Goal: Information Seeking & Learning: Learn about a topic

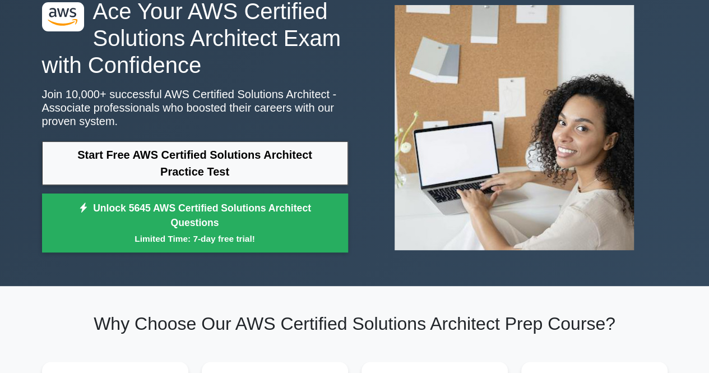
scroll to position [68, 0]
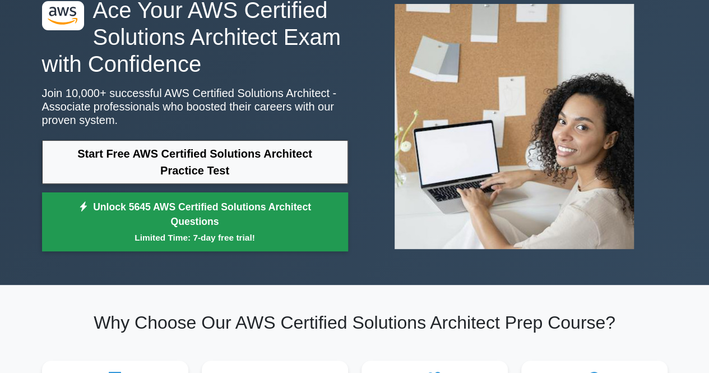
click at [177, 226] on link "Unlock 5645 AWS Certified Solutions Architect Questions Limited Time: 7-day fre…" at bounding box center [195, 221] width 306 height 59
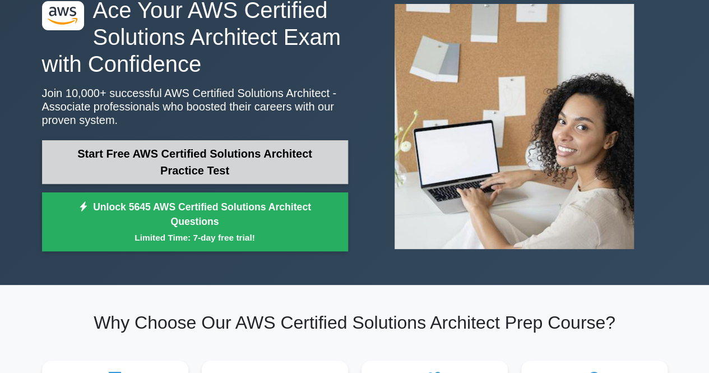
click at [237, 174] on link "Start Free AWS Certified Solutions Architect Practice Test" at bounding box center [195, 162] width 306 height 44
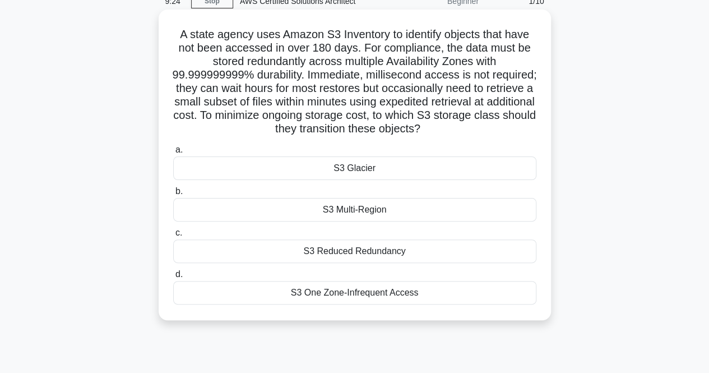
scroll to position [55, 0]
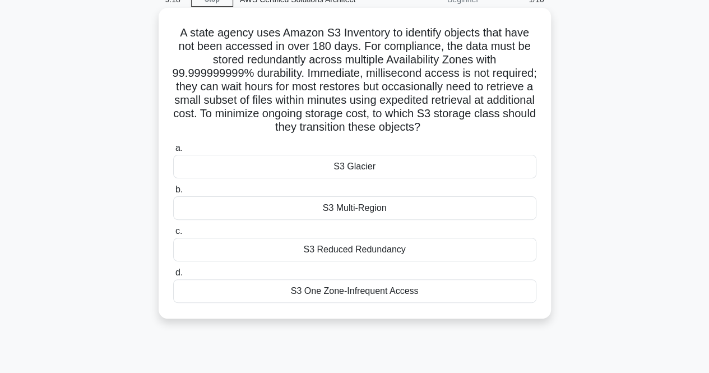
click at [362, 248] on div "S3 Reduced Redundancy" at bounding box center [354, 250] width 363 height 24
click at [173, 235] on input "c. S3 Reduced Redundancy" at bounding box center [173, 231] width 0 height 7
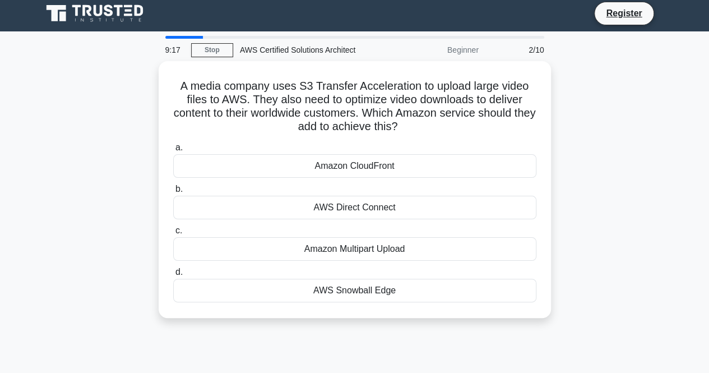
scroll to position [0, 0]
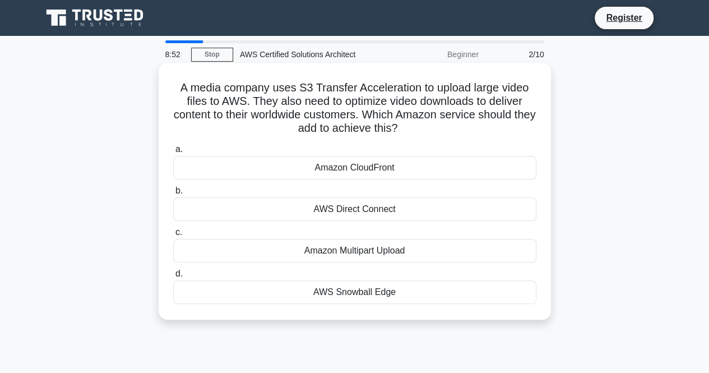
click at [387, 210] on div "AWS Direct Connect" at bounding box center [354, 209] width 363 height 24
click at [173, 195] on input "b. AWS Direct Connect" at bounding box center [173, 190] width 0 height 7
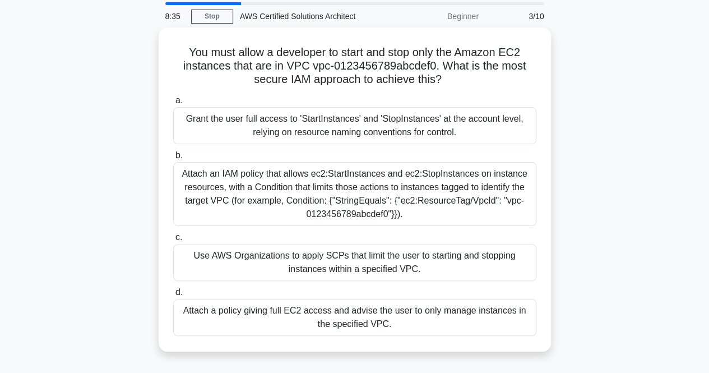
scroll to position [48, 0]
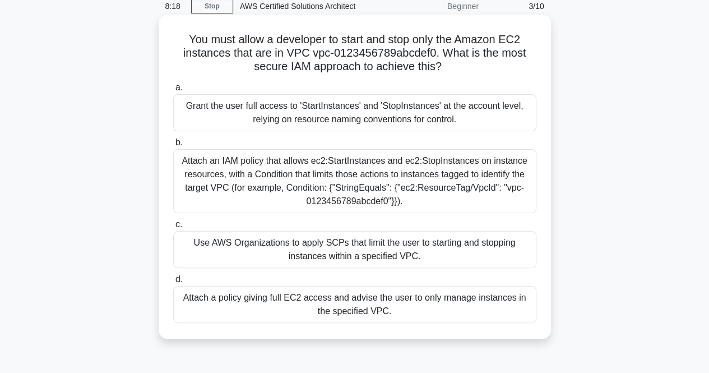
click at [331, 241] on div "Use AWS Organizations to apply SCPs that limit the user to starting and stoppin…" at bounding box center [354, 249] width 363 height 37
click at [173, 228] on input "c. Use AWS Organizations to apply SCPs that limit the user to starting and stop…" at bounding box center [173, 224] width 0 height 7
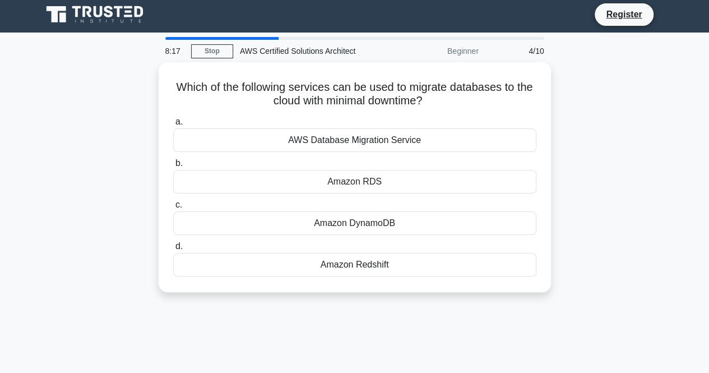
scroll to position [0, 0]
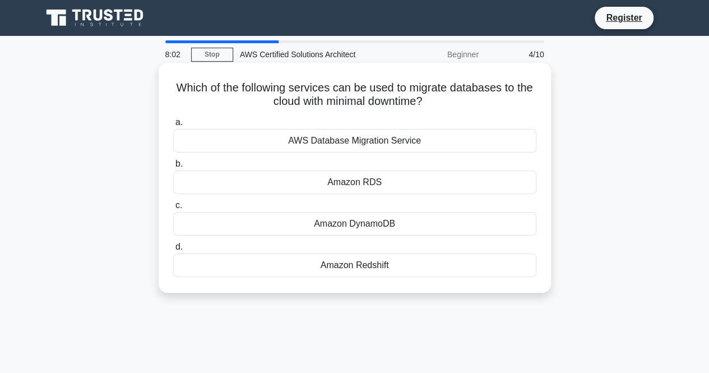
click at [342, 228] on div "Amazon DynamoDB" at bounding box center [354, 224] width 363 height 24
click at [173, 209] on input "c. Amazon DynamoDB" at bounding box center [173, 205] width 0 height 7
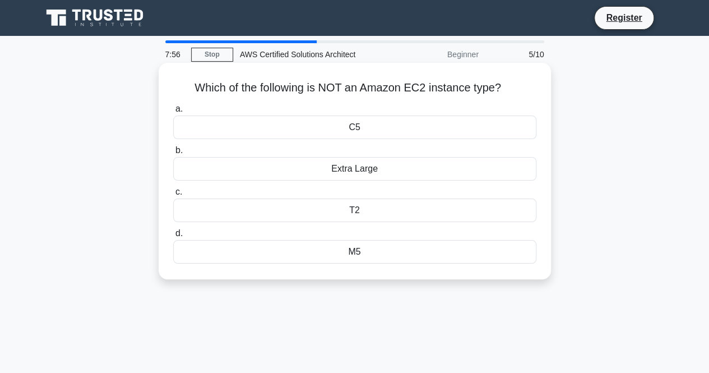
click at [370, 167] on div "Extra Large" at bounding box center [354, 169] width 363 height 24
click at [173, 154] on input "b. Extra Large" at bounding box center [173, 150] width 0 height 7
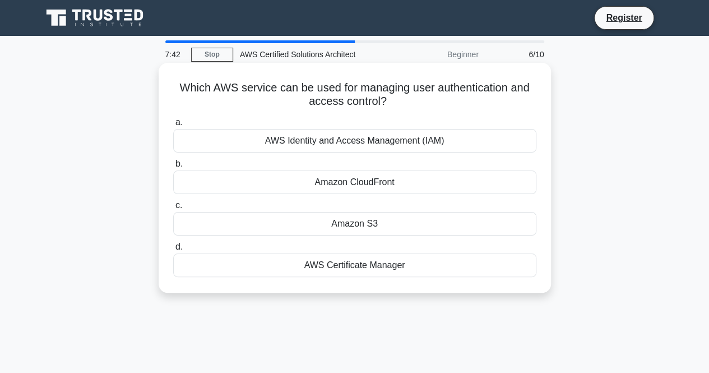
click at [373, 146] on div "AWS Identity and Access Management (IAM)" at bounding box center [354, 141] width 363 height 24
click at [173, 126] on input "a. AWS Identity and Access Management (IAM)" at bounding box center [173, 122] width 0 height 7
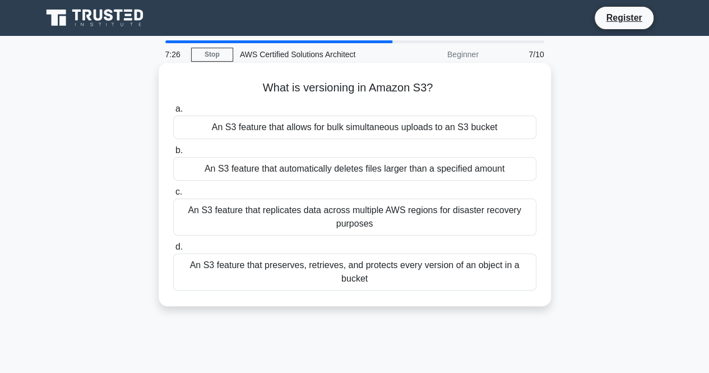
click at [423, 275] on div "An S3 feature that preserves, retrieves, and protects every version of an objec…" at bounding box center [354, 271] width 363 height 37
click at [173, 251] on input "d. An S3 feature that preserves, retrieves, and protects every version of an ob…" at bounding box center [173, 246] width 0 height 7
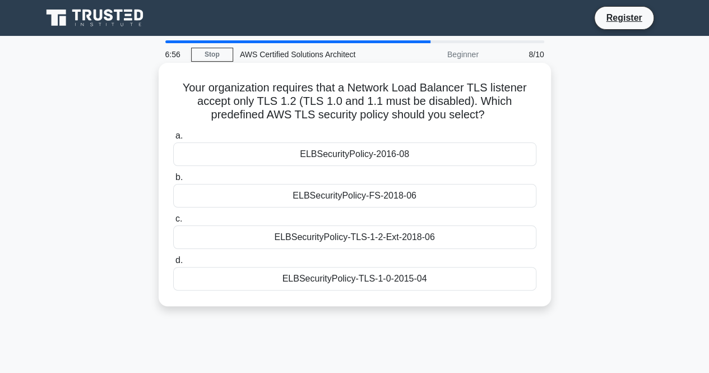
click at [436, 237] on div "ELBSecurityPolicy-TLS-1-2-Ext-2018-06" at bounding box center [354, 237] width 363 height 24
click at [173, 223] on input "c. ELBSecurityPolicy-TLS-1-2-Ext-2018-06" at bounding box center [173, 218] width 0 height 7
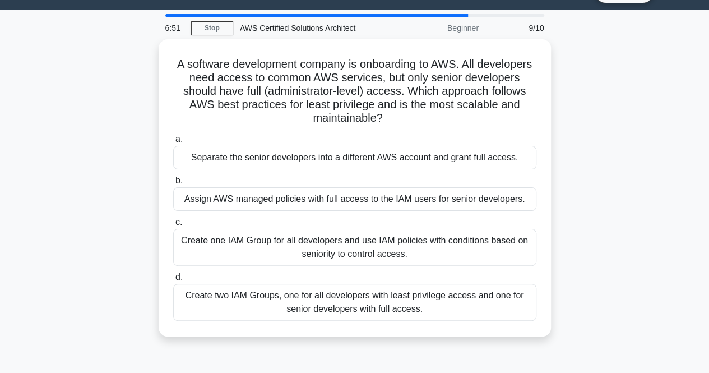
scroll to position [27, 0]
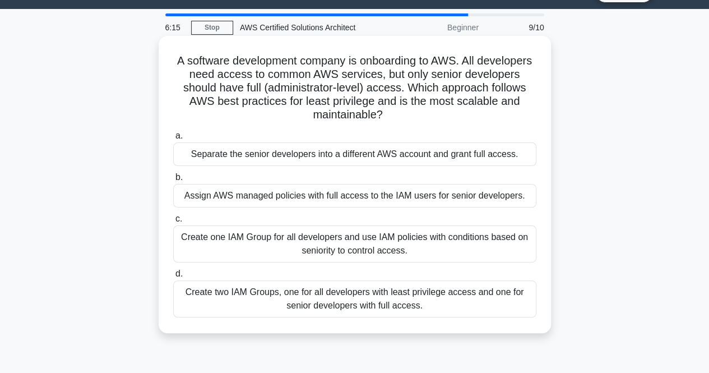
click at [359, 293] on div "Create two IAM Groups, one for all developers with least privilege access and o…" at bounding box center [354, 298] width 363 height 37
click at [173, 278] on input "d. Create two IAM Groups, one for all developers with least privilege access an…" at bounding box center [173, 273] width 0 height 7
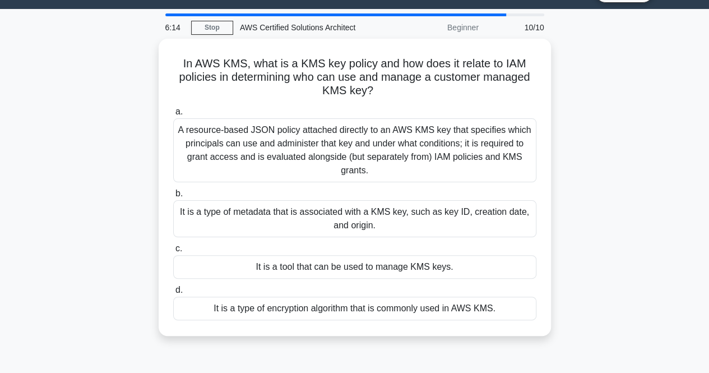
scroll to position [0, 0]
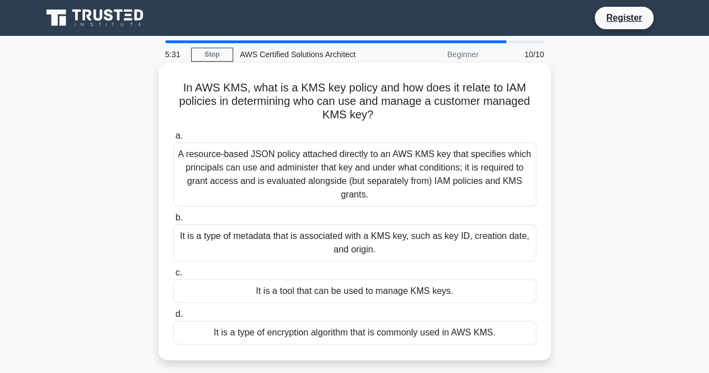
click at [257, 182] on div "A resource-based JSON policy attached directly to an AWS KMS key that specifies…" at bounding box center [354, 174] width 363 height 64
click at [173, 140] on input "a. A resource-based JSON policy attached directly to an AWS KMS key that specif…" at bounding box center [173, 135] width 0 height 7
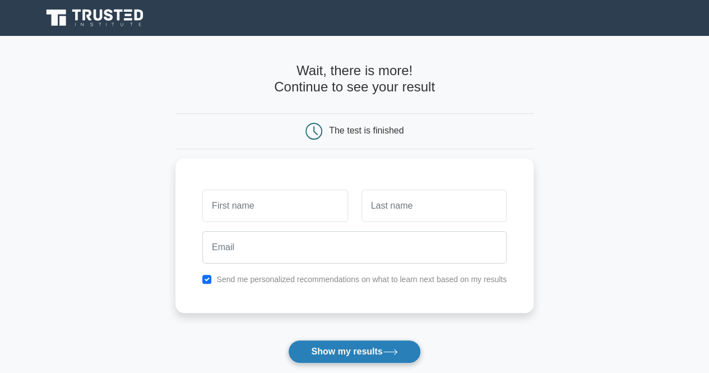
click at [359, 347] on button "Show my results" at bounding box center [354, 352] width 132 height 24
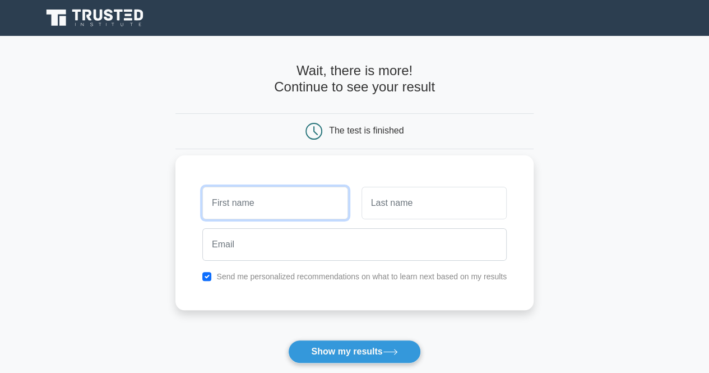
click at [282, 213] on input "text" at bounding box center [274, 203] width 145 height 33
type input "eva"
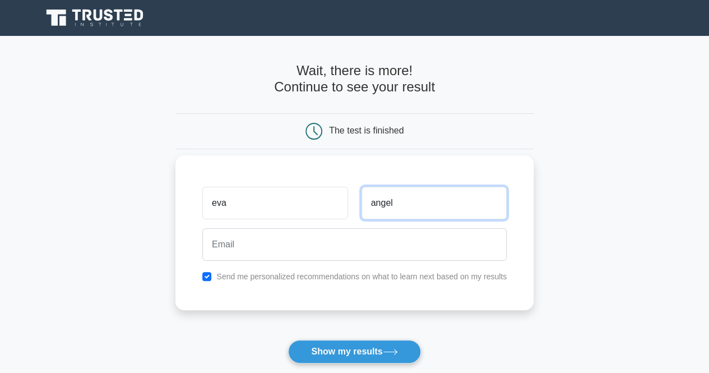
type input "angel"
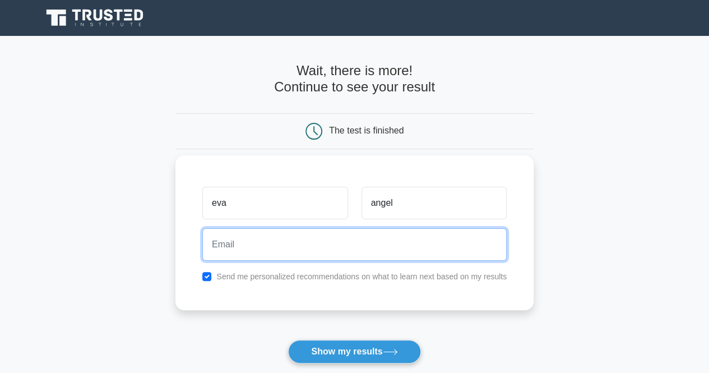
click at [293, 250] on input "email" at bounding box center [354, 244] width 305 height 33
type input "angeleva1530@gmail.com"
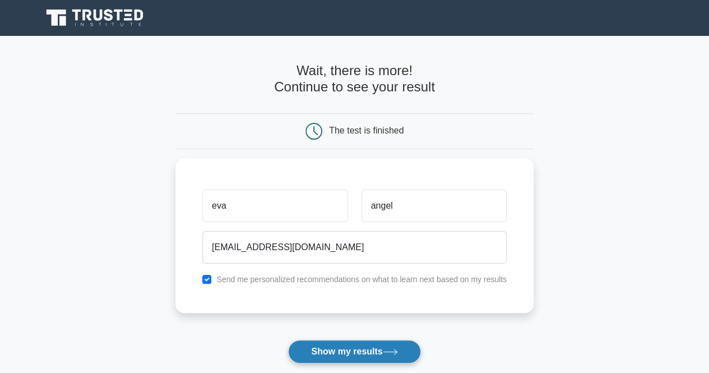
click at [323, 350] on button "Show my results" at bounding box center [354, 352] width 132 height 24
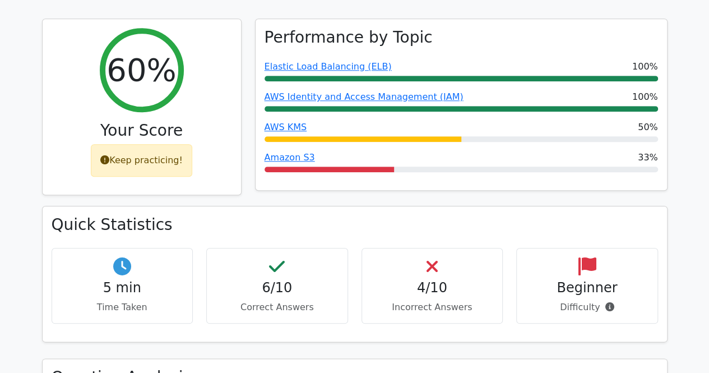
scroll to position [469, 0]
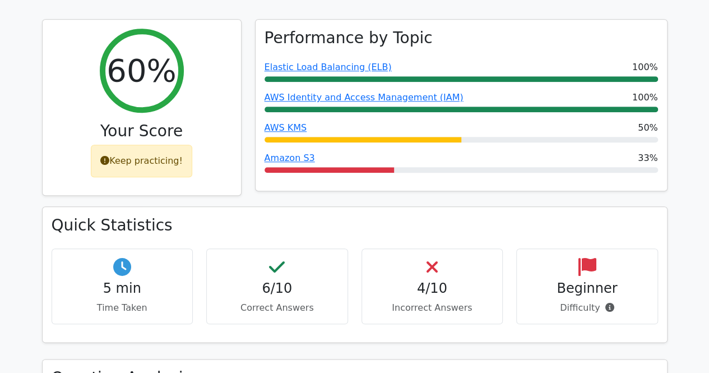
click at [411, 248] on div "4/10 Incorrect Answers" at bounding box center [433, 286] width 142 height 76
click at [452, 248] on div "4/10 Incorrect Answers" at bounding box center [433, 286] width 142 height 76
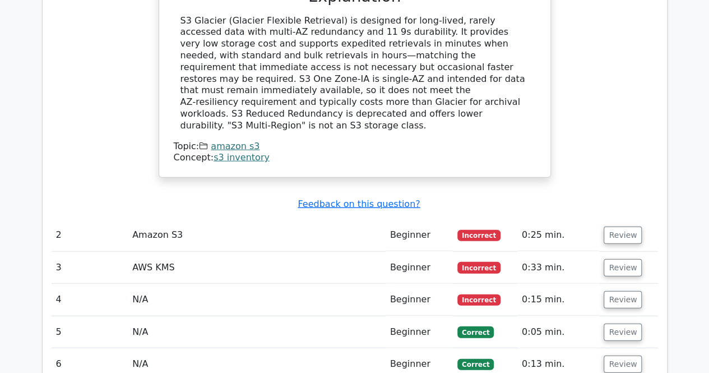
scroll to position [1249, 0]
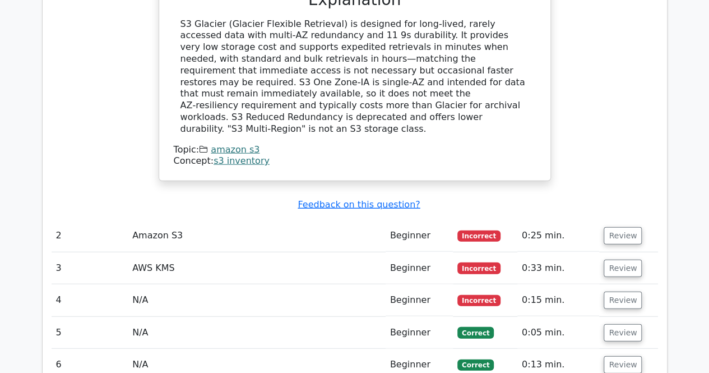
click at [306, 220] on td "Amazon S3" at bounding box center [257, 236] width 258 height 32
click at [608, 227] on button "Review" at bounding box center [623, 235] width 38 height 17
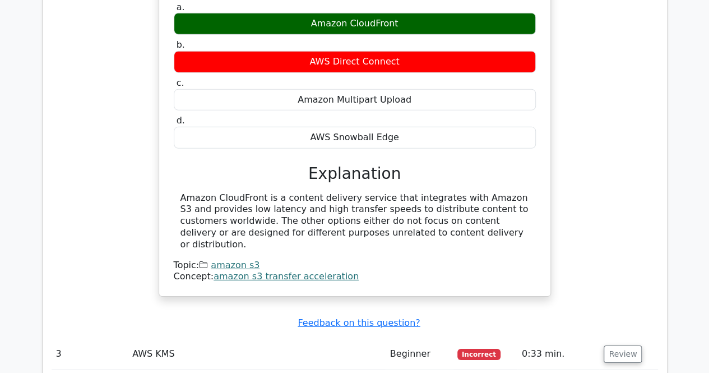
scroll to position [1577, 0]
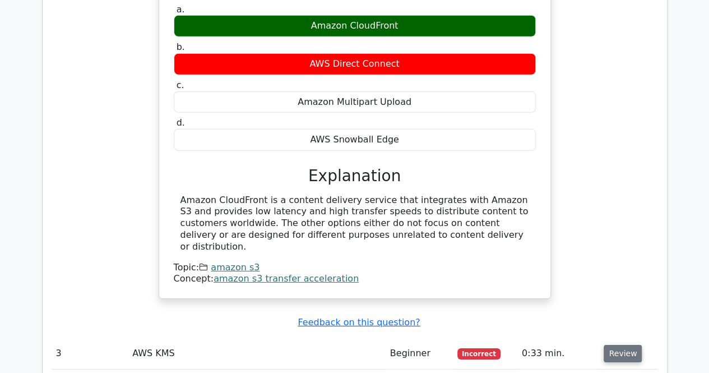
click at [621, 345] on button "Review" at bounding box center [623, 353] width 38 height 17
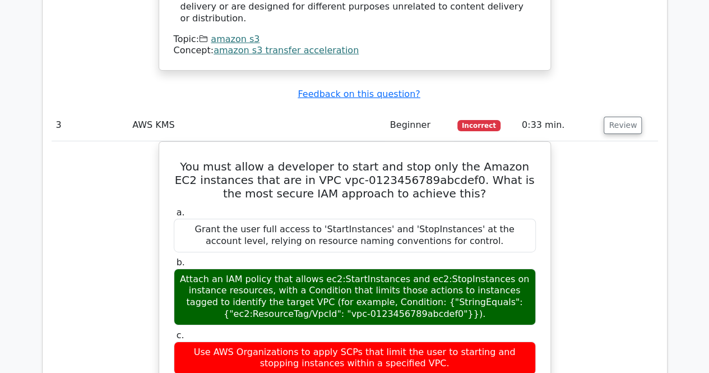
scroll to position [1806, 0]
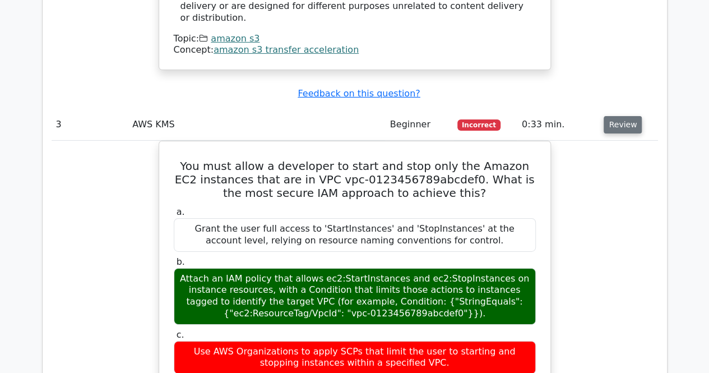
click at [622, 116] on button "Review" at bounding box center [623, 124] width 38 height 17
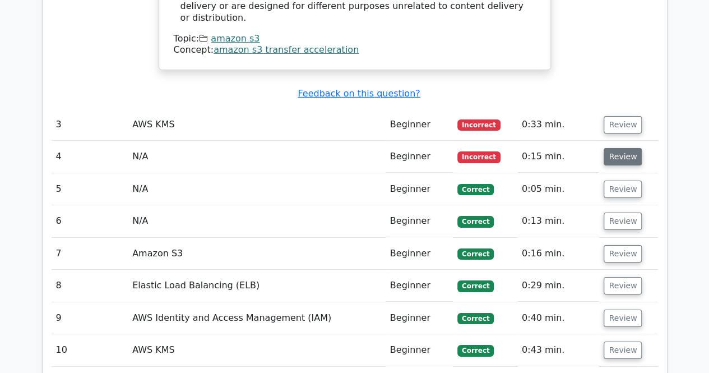
click at [615, 148] on button "Review" at bounding box center [623, 156] width 38 height 17
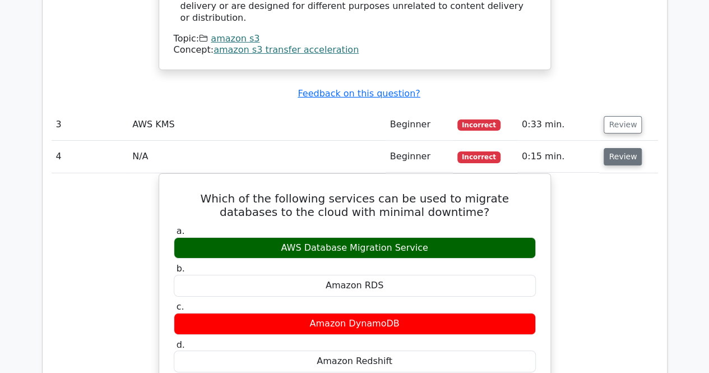
click at [615, 148] on button "Review" at bounding box center [623, 156] width 38 height 17
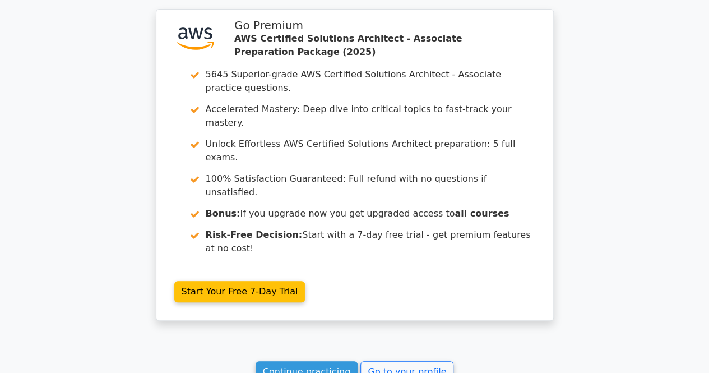
scroll to position [2224, 0]
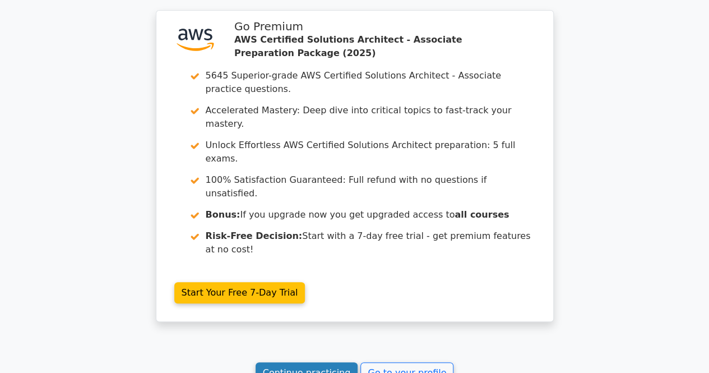
click at [322, 362] on link "Continue practicing" at bounding box center [307, 372] width 103 height 21
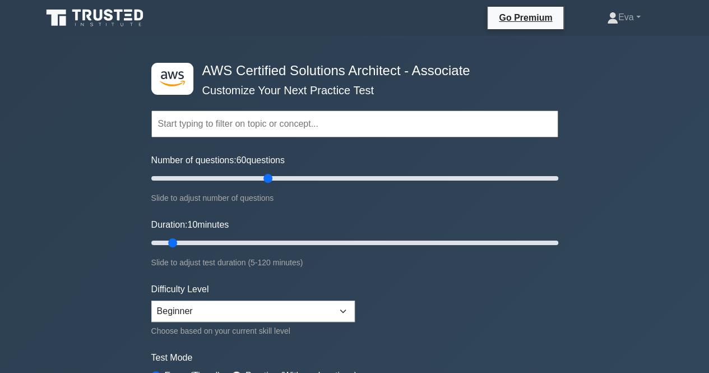
drag, startPoint x: 165, startPoint y: 177, endPoint x: 270, endPoint y: 175, distance: 105.5
type input "60"
click at [270, 175] on input "Number of questions: 60 questions" at bounding box center [354, 178] width 407 height 13
drag, startPoint x: 173, startPoint y: 241, endPoint x: 267, endPoint y: 245, distance: 94.3
type input "35"
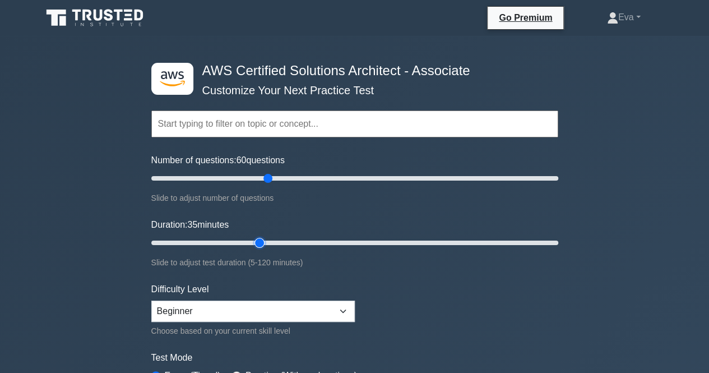
click at [267, 245] on input "Duration: 35 minutes" at bounding box center [354, 242] width 407 height 13
click at [270, 312] on select "Beginner Intermediate Expert" at bounding box center [253, 311] width 204 height 21
select select "expert"
click at [151, 301] on select "Beginner Intermediate Expert" at bounding box center [253, 311] width 204 height 21
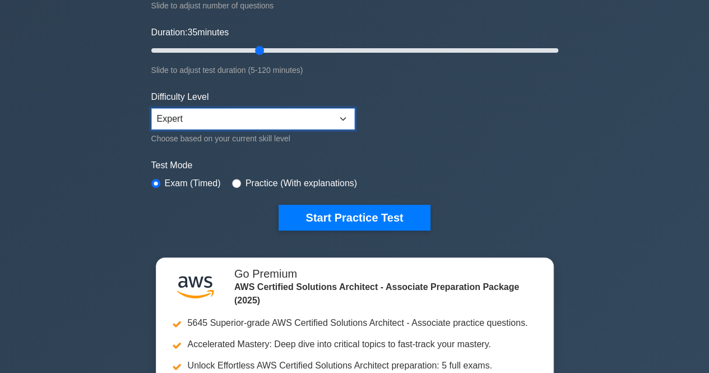
scroll to position [193, 0]
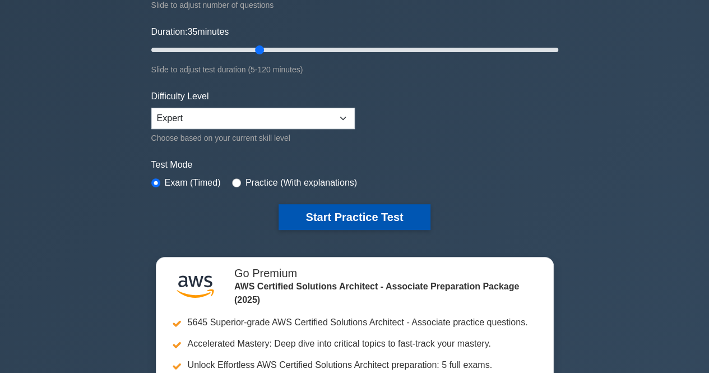
click at [350, 211] on button "Start Practice Test" at bounding box center [354, 217] width 151 height 26
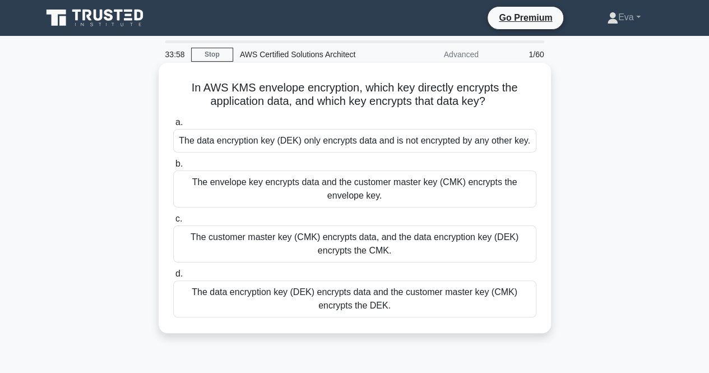
click at [292, 196] on div "The envelope key encrypts data and the customer master key (CMK) encrypts the e…" at bounding box center [354, 188] width 363 height 37
click at [173, 168] on input "b. The envelope key encrypts data and the customer master key (CMK) encrypts th…" at bounding box center [173, 163] width 0 height 7
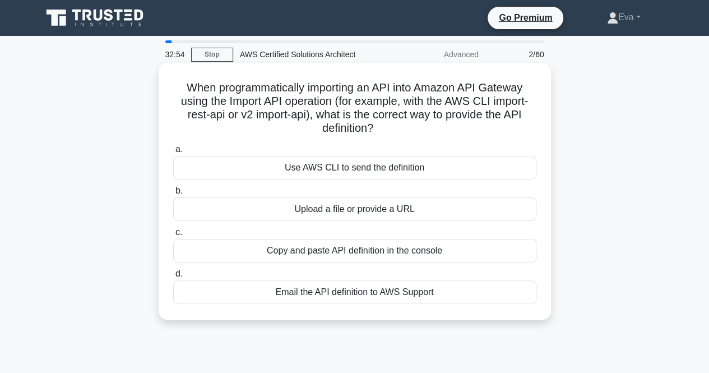
click at [417, 290] on div "Email the API definition to AWS Support" at bounding box center [354, 292] width 363 height 24
click at [173, 278] on input "d. Email the API definition to AWS Support" at bounding box center [173, 273] width 0 height 7
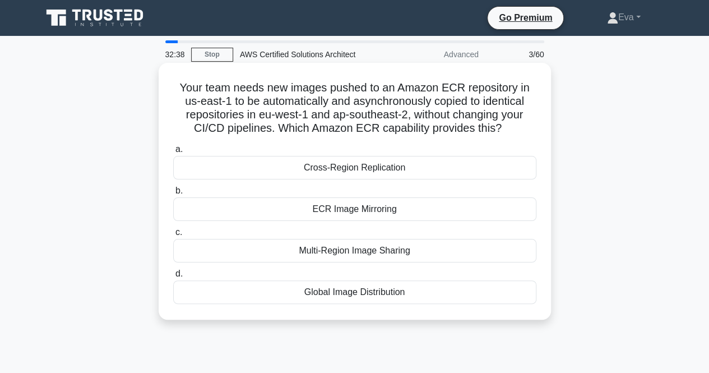
click at [388, 248] on div "Multi-Region Image Sharing" at bounding box center [354, 251] width 363 height 24
click at [173, 236] on input "c. Multi-Region Image Sharing" at bounding box center [173, 232] width 0 height 7
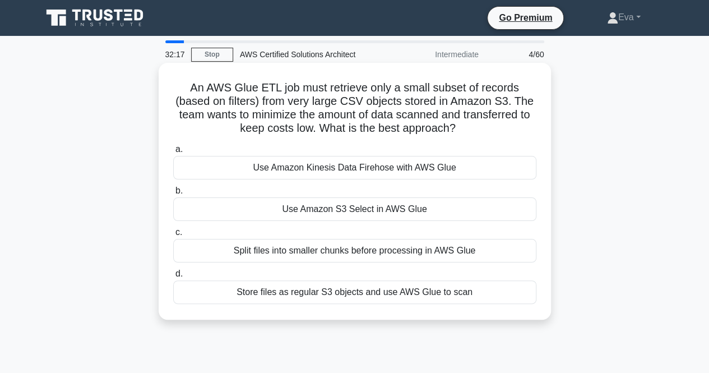
click at [416, 212] on div "Use Amazon S3 Select in AWS Glue" at bounding box center [354, 209] width 363 height 24
click at [173, 195] on input "b. Use Amazon S3 Select in AWS Glue" at bounding box center [173, 190] width 0 height 7
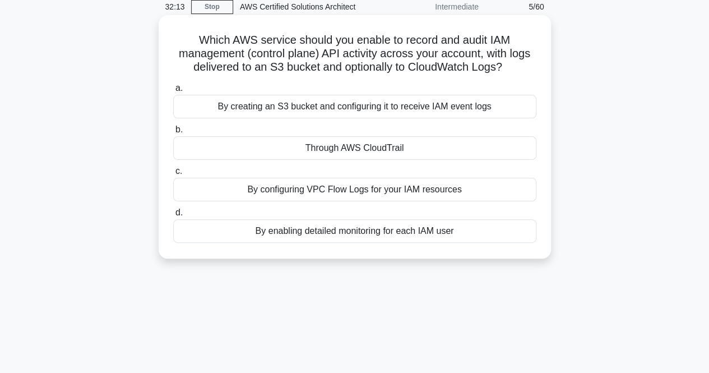
scroll to position [48, 0]
click at [405, 234] on div "By enabling detailed monitoring for each IAM user" at bounding box center [354, 231] width 363 height 24
click at [173, 216] on input "d. By enabling detailed monitoring for each IAM user" at bounding box center [173, 212] width 0 height 7
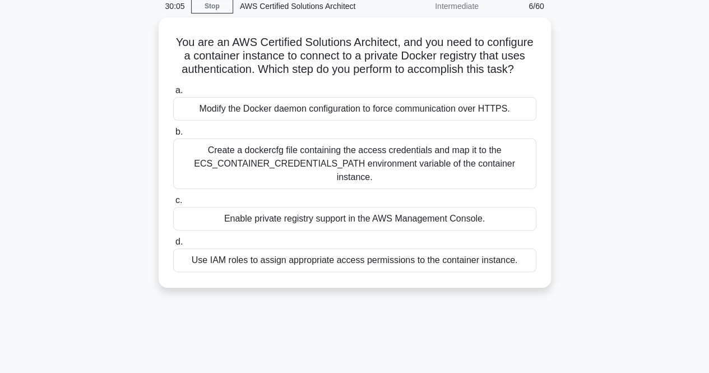
scroll to position [0, 0]
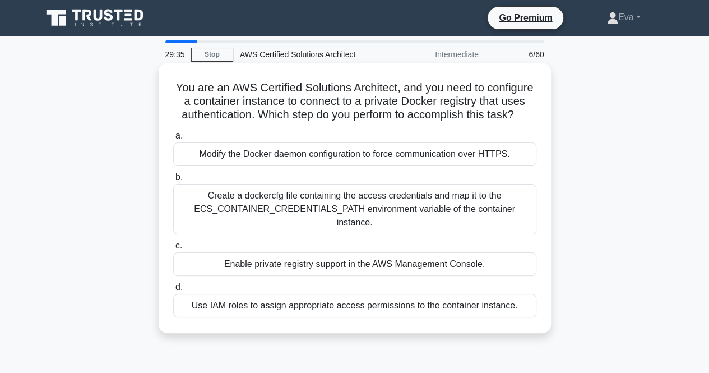
click at [363, 210] on div "Create a dockercfg file containing the access credentials and map it to the ECS…" at bounding box center [354, 209] width 363 height 50
click at [173, 181] on input "b. Create a dockercfg file containing the access credentials and map it to the …" at bounding box center [173, 177] width 0 height 7
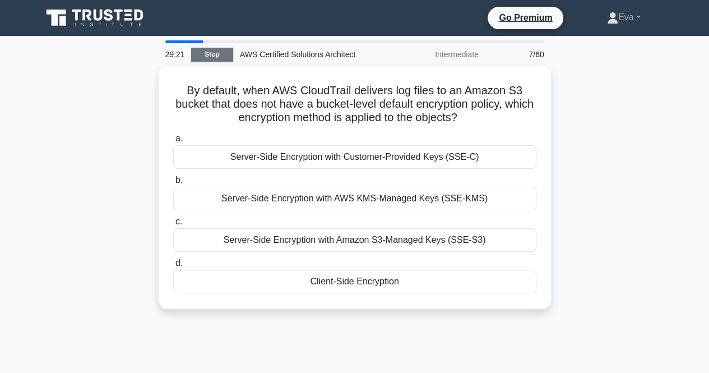
click at [221, 54] on link "Stop" at bounding box center [212, 55] width 42 height 14
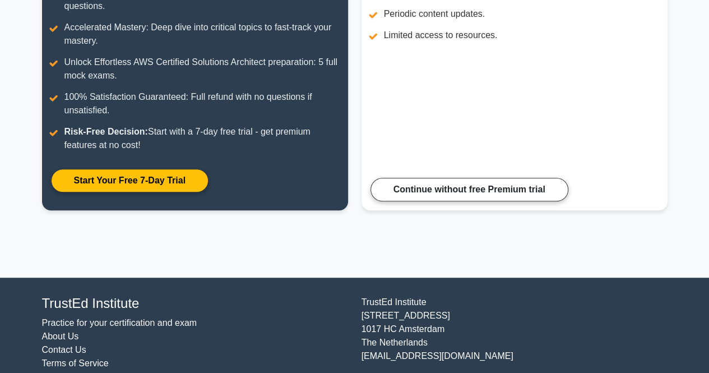
scroll to position [253, 0]
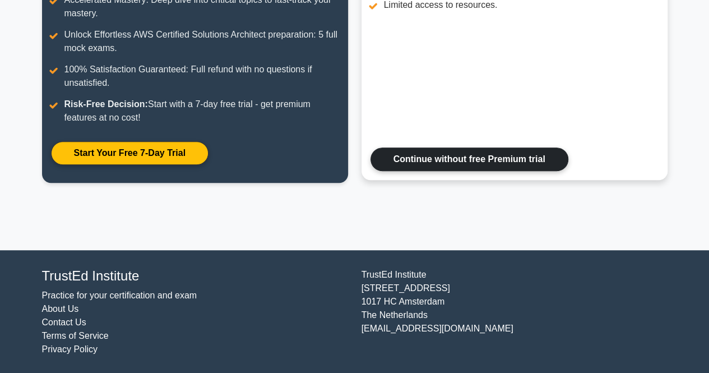
click at [435, 171] on link "Continue without free Premium trial" at bounding box center [470, 159] width 198 height 24
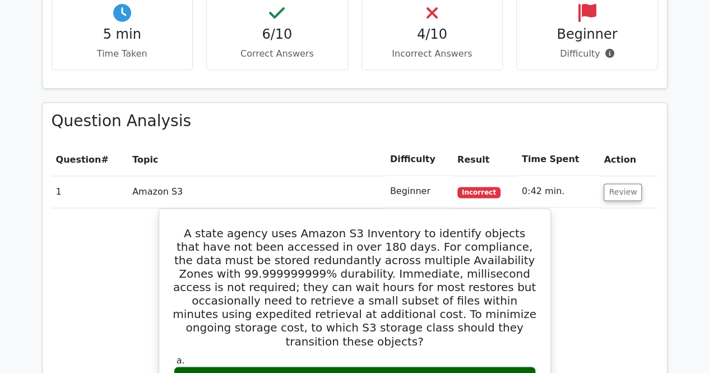
scroll to position [727, 0]
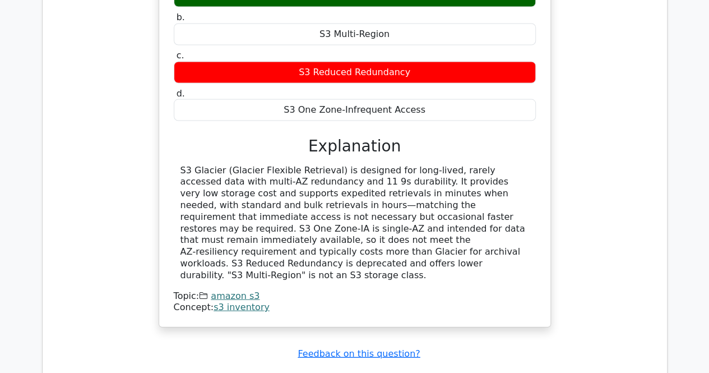
click at [469, 203] on div "S3 Glacier (Glacier Flexible Retrieval) is designed for long‑lived, rarely acce…" at bounding box center [355, 239] width 362 height 149
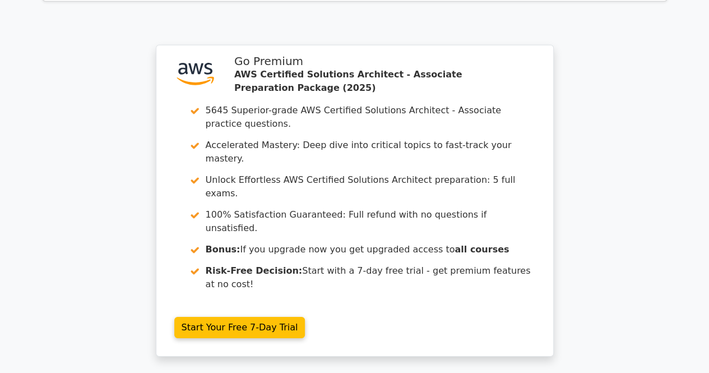
scroll to position [1778, 0]
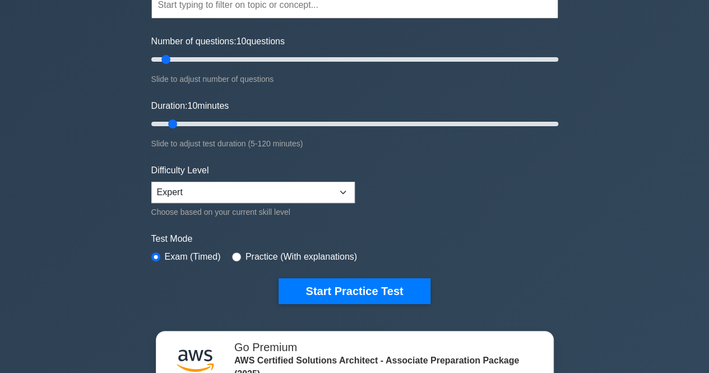
scroll to position [119, 0]
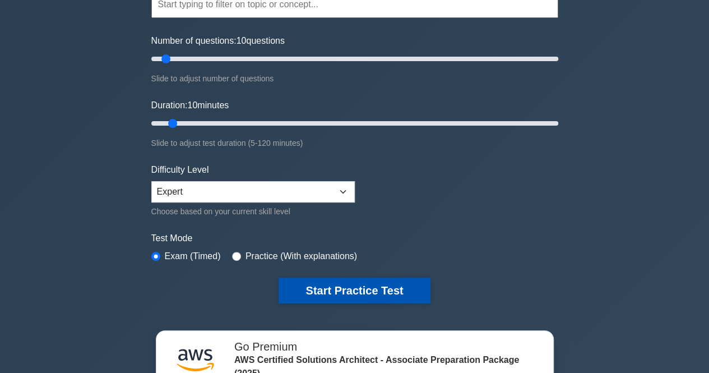
click at [318, 283] on button "Start Practice Test" at bounding box center [354, 291] width 151 height 26
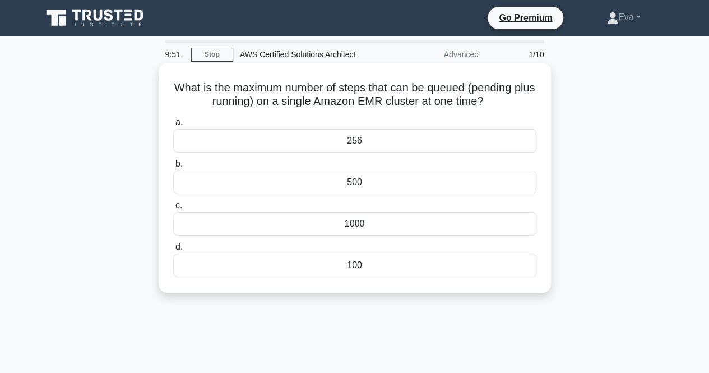
click at [305, 144] on div "256" at bounding box center [354, 141] width 363 height 24
click at [173, 126] on input "a. 256" at bounding box center [173, 122] width 0 height 7
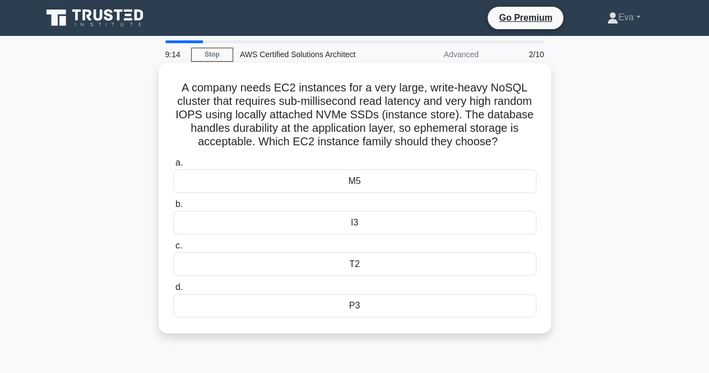
click at [375, 234] on div "I3" at bounding box center [354, 223] width 363 height 24
click at [173, 208] on input "b. I3" at bounding box center [173, 204] width 0 height 7
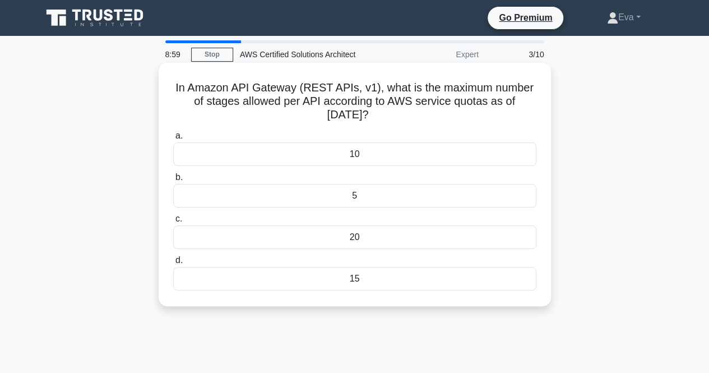
click at [370, 281] on div "15" at bounding box center [354, 279] width 363 height 24
click at [173, 264] on input "d. 15" at bounding box center [173, 260] width 0 height 7
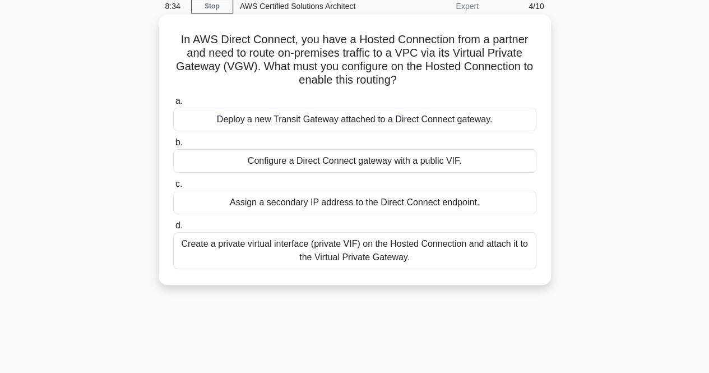
scroll to position [49, 0]
click at [400, 245] on div "Create a private virtual interface (private VIF) on the Hosted Connection and a…" at bounding box center [354, 250] width 363 height 37
click at [173, 229] on input "d. Create a private virtual interface (private VIF) on the Hosted Connection an…" at bounding box center [173, 225] width 0 height 7
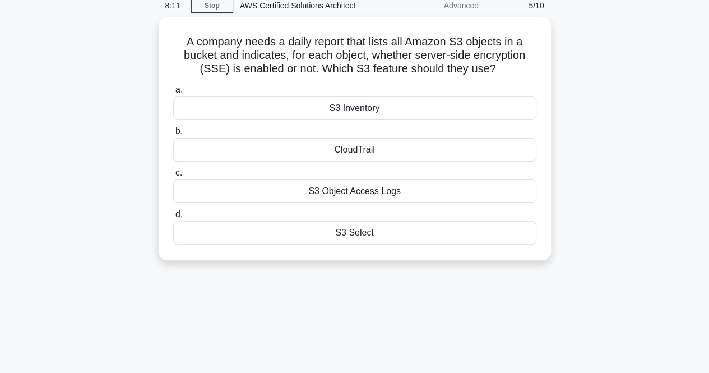
scroll to position [0, 0]
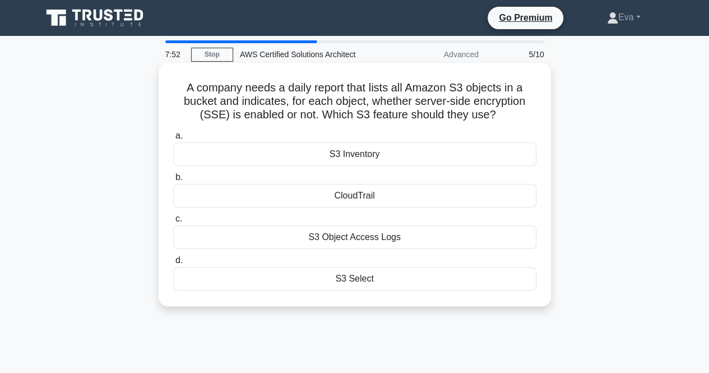
click at [397, 238] on div "S3 Object Access Logs" at bounding box center [354, 237] width 363 height 24
click at [173, 223] on input "c. S3 Object Access Logs" at bounding box center [173, 218] width 0 height 7
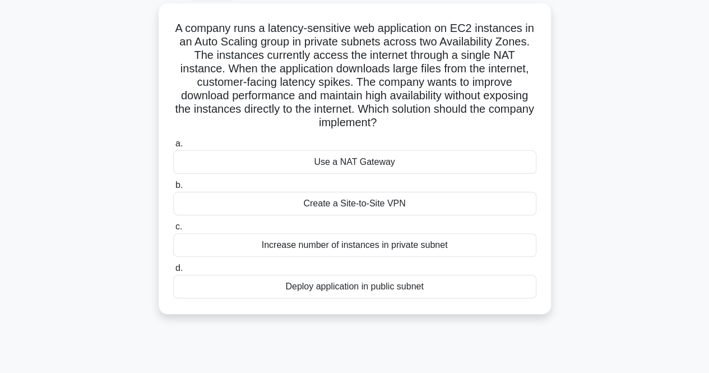
scroll to position [62, 0]
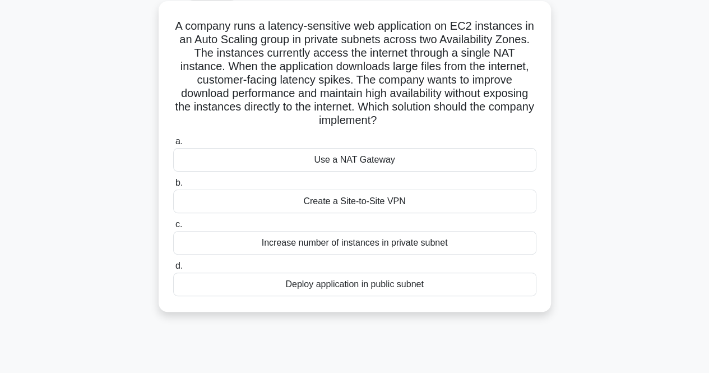
click at [455, 248] on div "Increase number of instances in private subnet" at bounding box center [354, 243] width 363 height 24
click at [173, 228] on input "c. Increase number of instances in private subnet" at bounding box center [173, 224] width 0 height 7
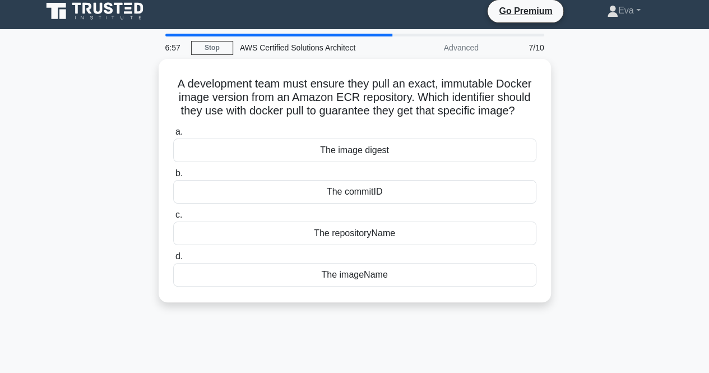
scroll to position [0, 0]
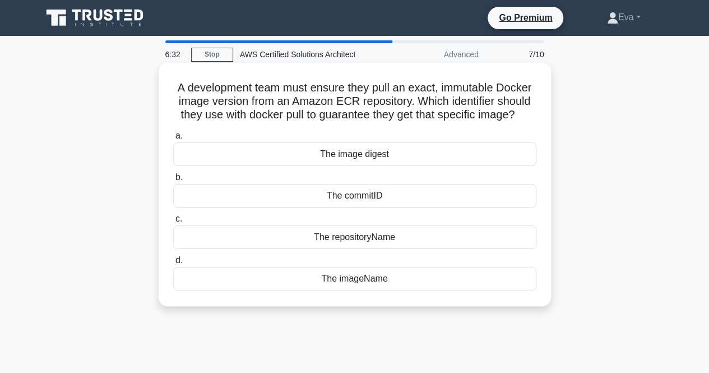
click at [391, 239] on div "The repositoryName" at bounding box center [354, 237] width 363 height 24
click at [173, 223] on input "c. The repositoryName" at bounding box center [173, 218] width 0 height 7
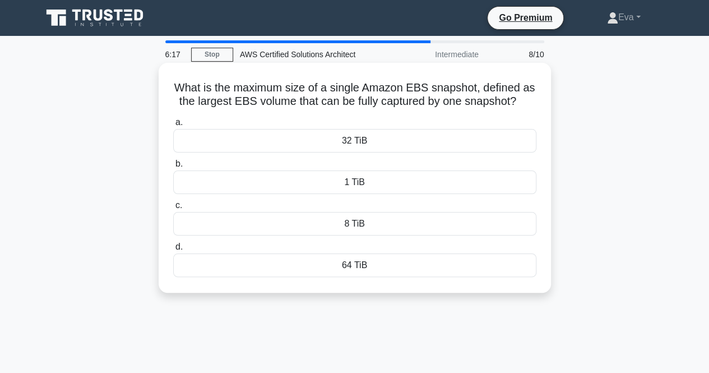
click at [402, 227] on div "8 TiB" at bounding box center [354, 224] width 363 height 24
click at [173, 209] on input "c. 8 TiB" at bounding box center [173, 205] width 0 height 7
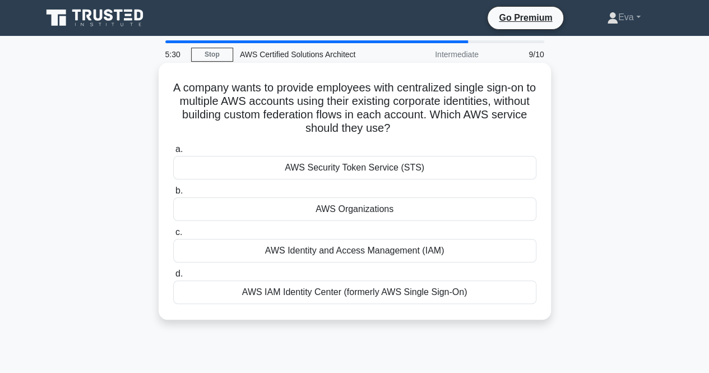
drag, startPoint x: 416, startPoint y: 274, endPoint x: 418, endPoint y: 246, distance: 27.6
click at [418, 246] on div "a. AWS Security Token Service (STS) b. AWS Organizations c. d." at bounding box center [355, 223] width 377 height 166
click at [418, 246] on div "AWS Identity and Access Management (IAM)" at bounding box center [354, 251] width 363 height 24
click at [173, 236] on input "c. AWS Identity and Access Management (IAM)" at bounding box center [173, 232] width 0 height 7
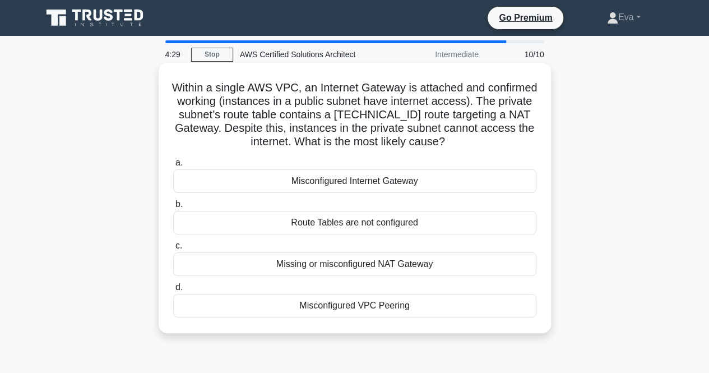
click at [361, 176] on div "Misconfigured Internet Gateway" at bounding box center [354, 181] width 363 height 24
click at [173, 167] on input "a. Misconfigured Internet Gateway" at bounding box center [173, 162] width 0 height 7
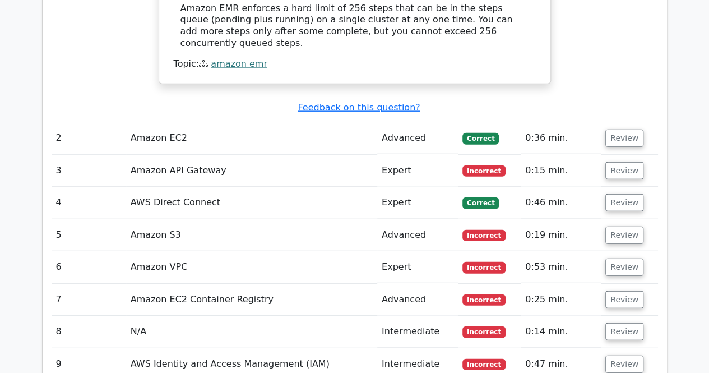
scroll to position [1299, 0]
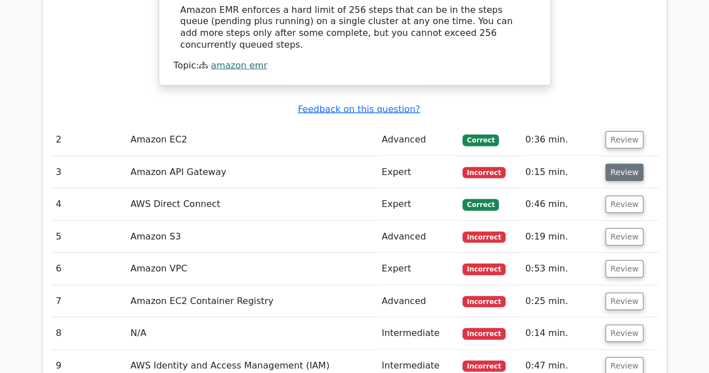
click at [628, 164] on button "Review" at bounding box center [625, 172] width 38 height 17
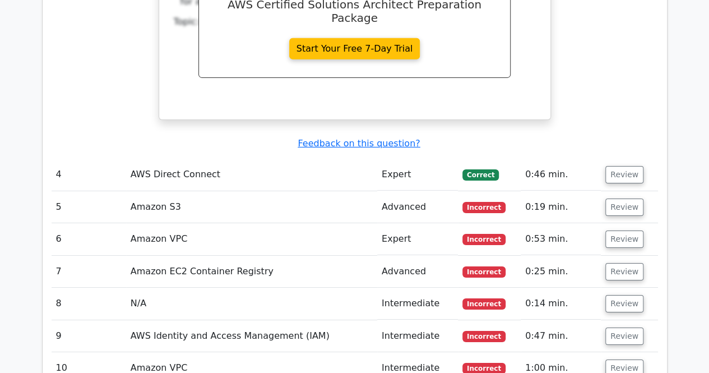
scroll to position [1796, 0]
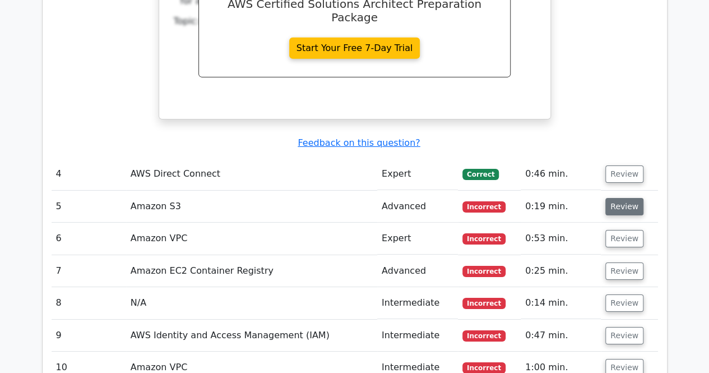
click at [621, 198] on button "Review" at bounding box center [625, 206] width 38 height 17
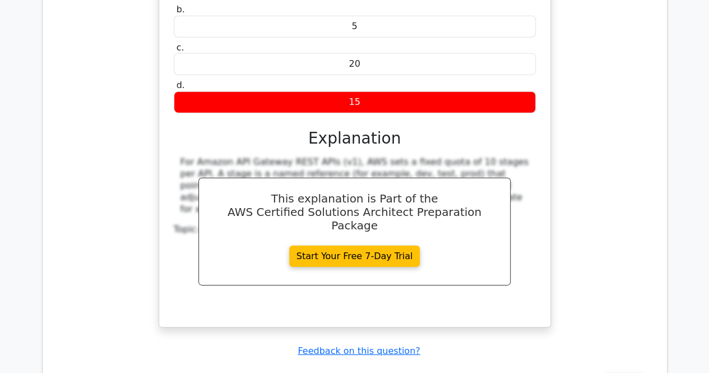
scroll to position [1448, 0]
